Goal: Check status: Check status

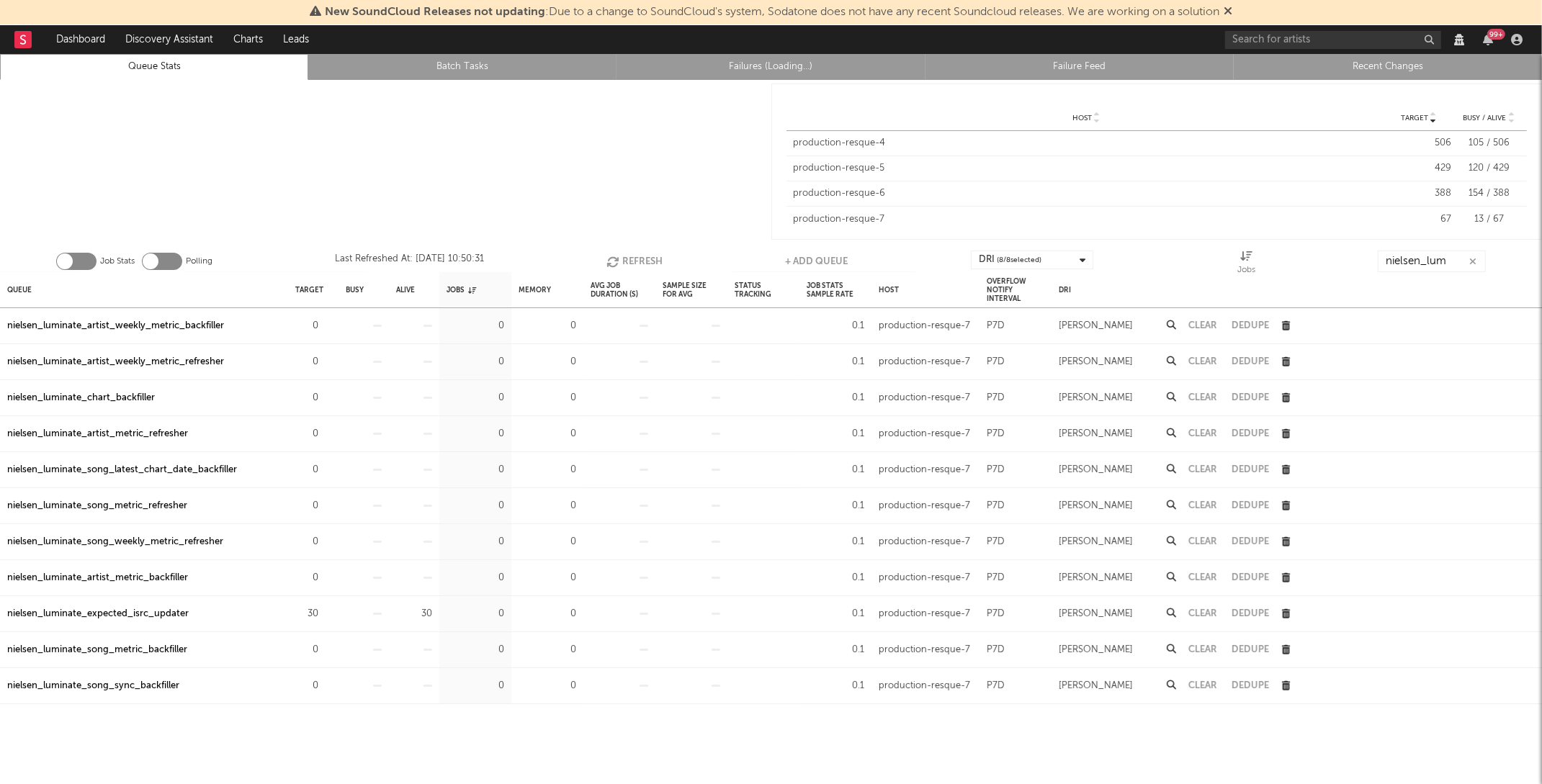
click at [1477, 264] on button "button" at bounding box center [1473, 261] width 12 height 14
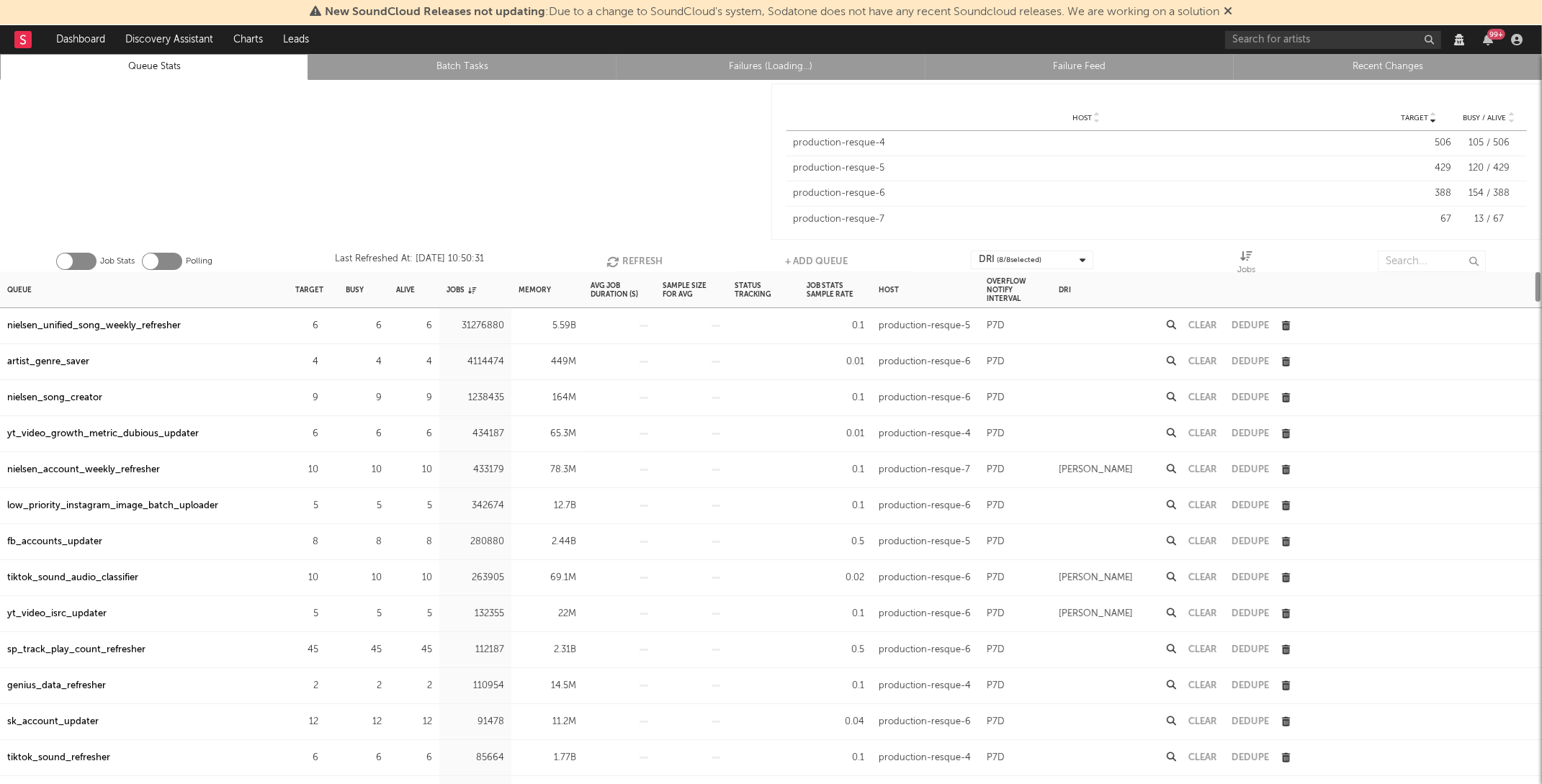
click at [1435, 272] on div at bounding box center [1419, 290] width 246 height 35
click at [1427, 257] on input "text" at bounding box center [1432, 261] width 108 height 21
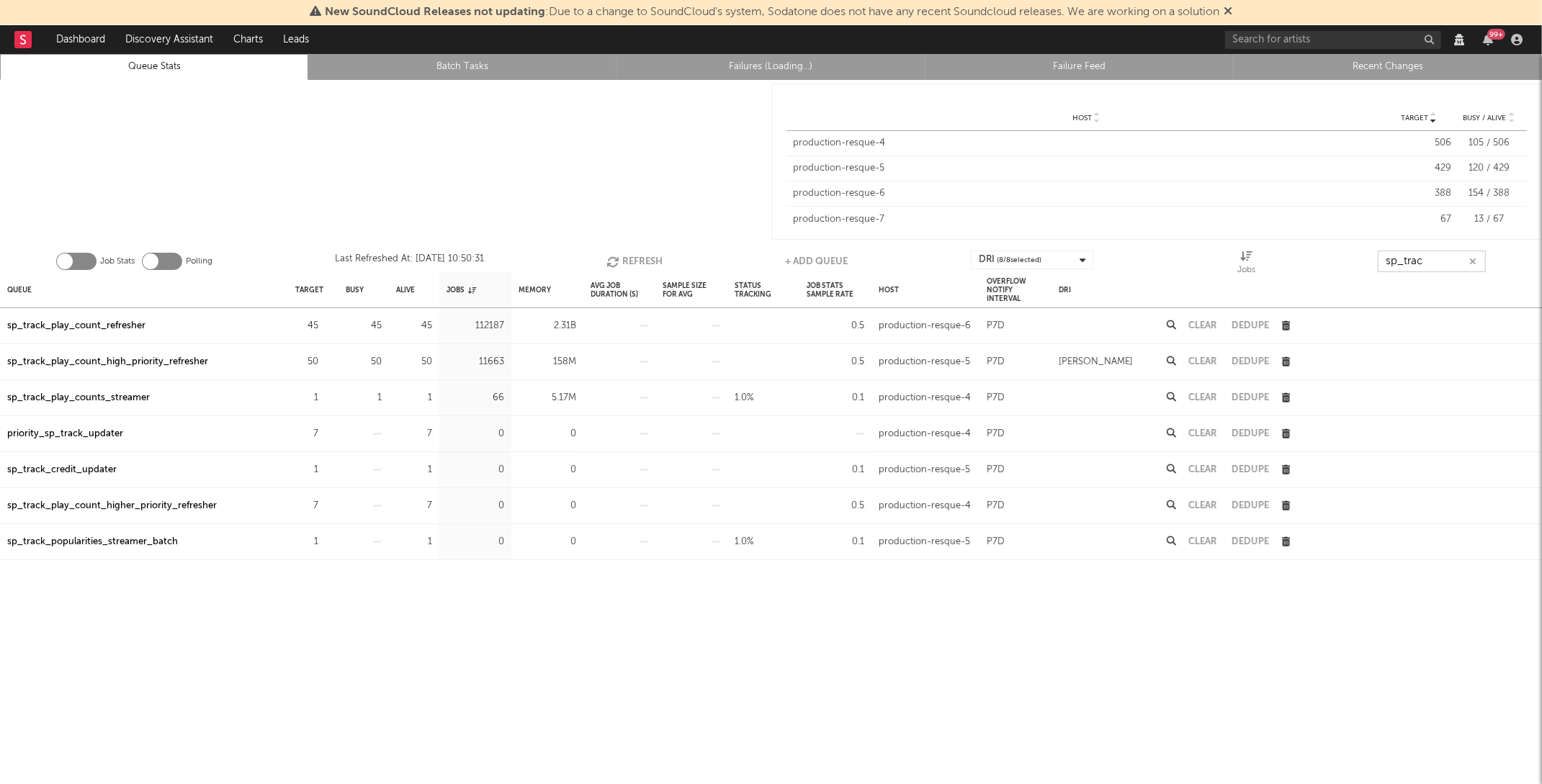
type input "sp_trac"
click at [87, 327] on div "sp_track_play_count_refresher" at bounding box center [76, 327] width 138 height 18
click at [143, 354] on div "sp_track_play_count_high_priority_refresher" at bounding box center [108, 363] width 201 height 18
click at [624, 259] on button "Refresh" at bounding box center [634, 261] width 57 height 21
click at [625, 252] on button "Refresh" at bounding box center [635, 261] width 57 height 21
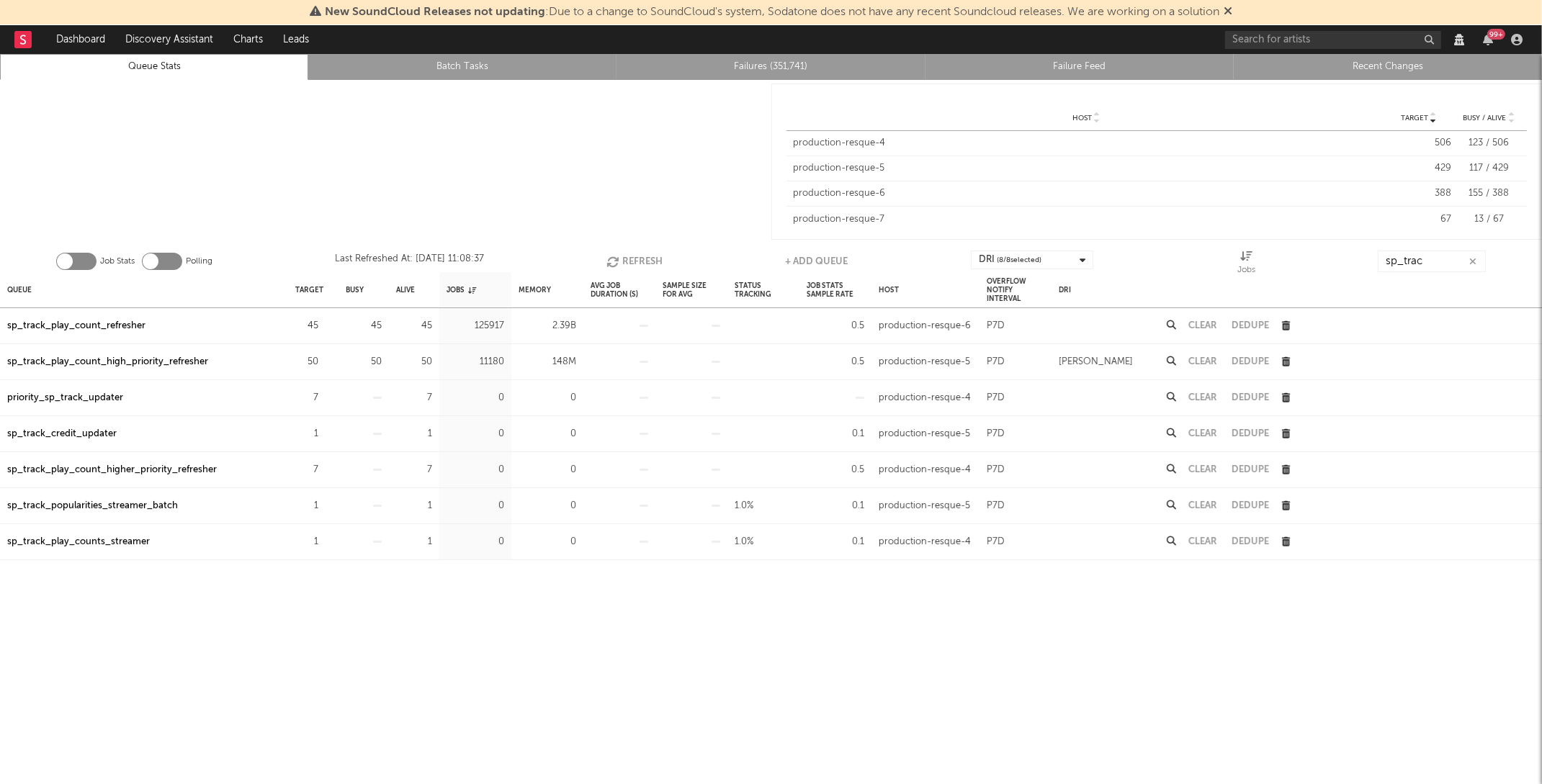
click at [613, 259] on icon "button" at bounding box center [615, 261] width 16 height 12
